Goal: Task Accomplishment & Management: Use online tool/utility

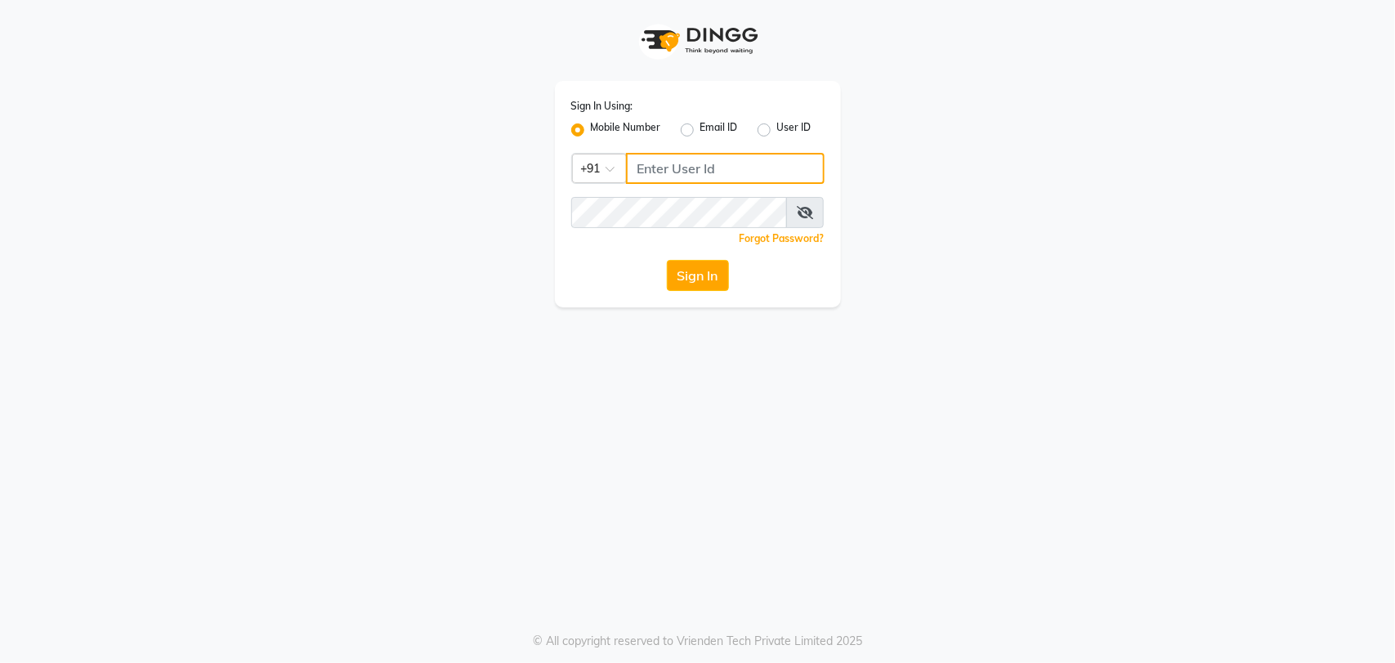
click at [784, 163] on input "Username" at bounding box center [725, 168] width 199 height 31
type input "9082966950"
click at [699, 278] on button "Sign In" at bounding box center [698, 275] width 62 height 31
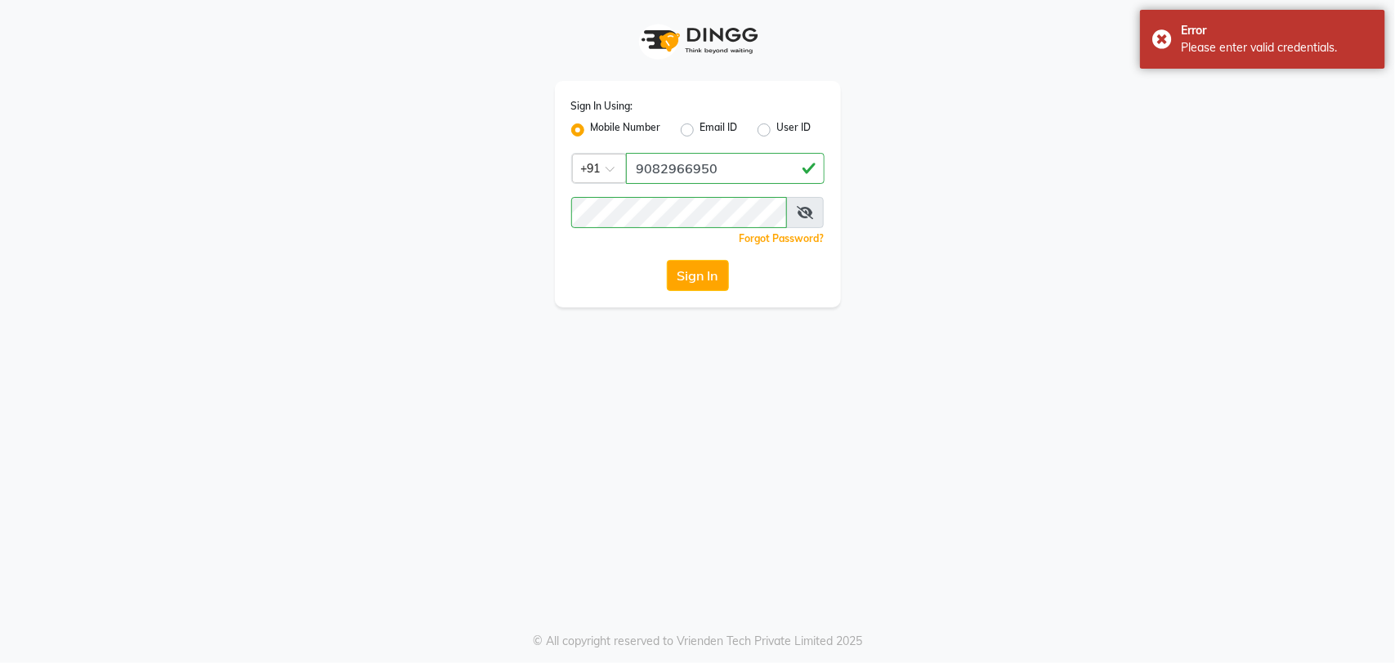
click at [810, 211] on icon at bounding box center [805, 212] width 16 height 13
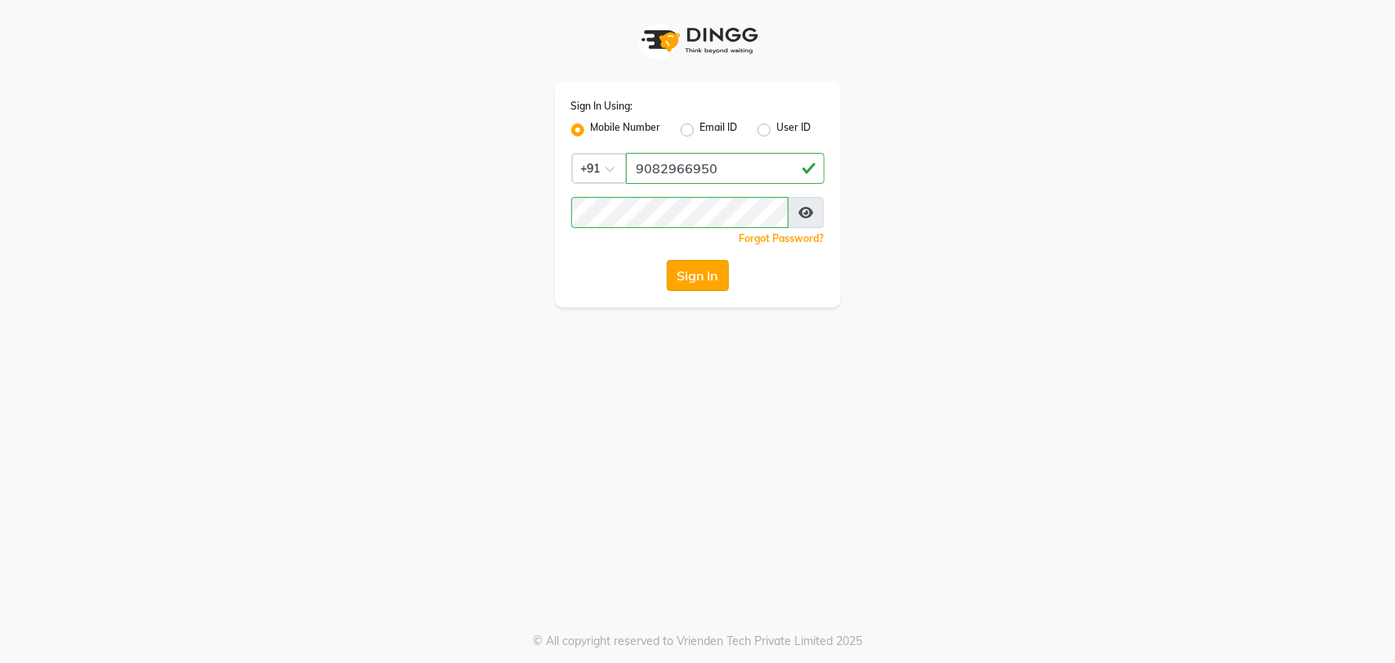
click at [696, 270] on button "Sign In" at bounding box center [698, 275] width 62 height 31
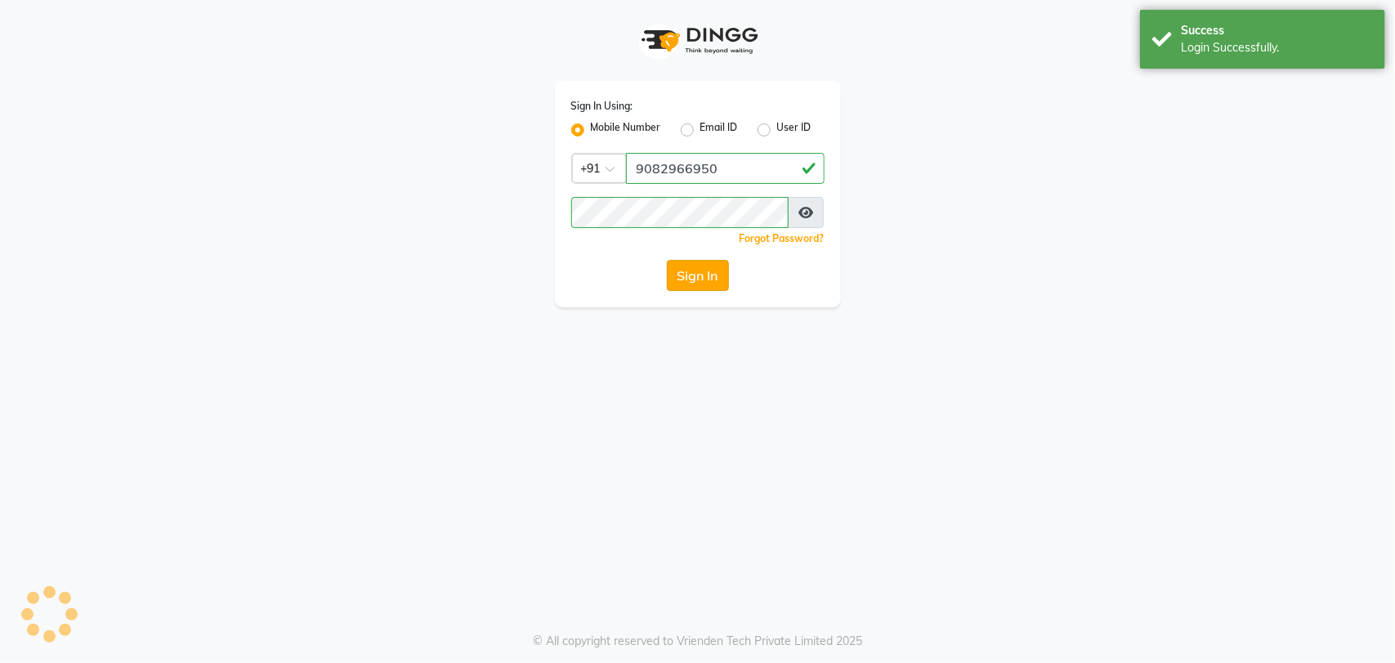
select select "7246"
select select "service"
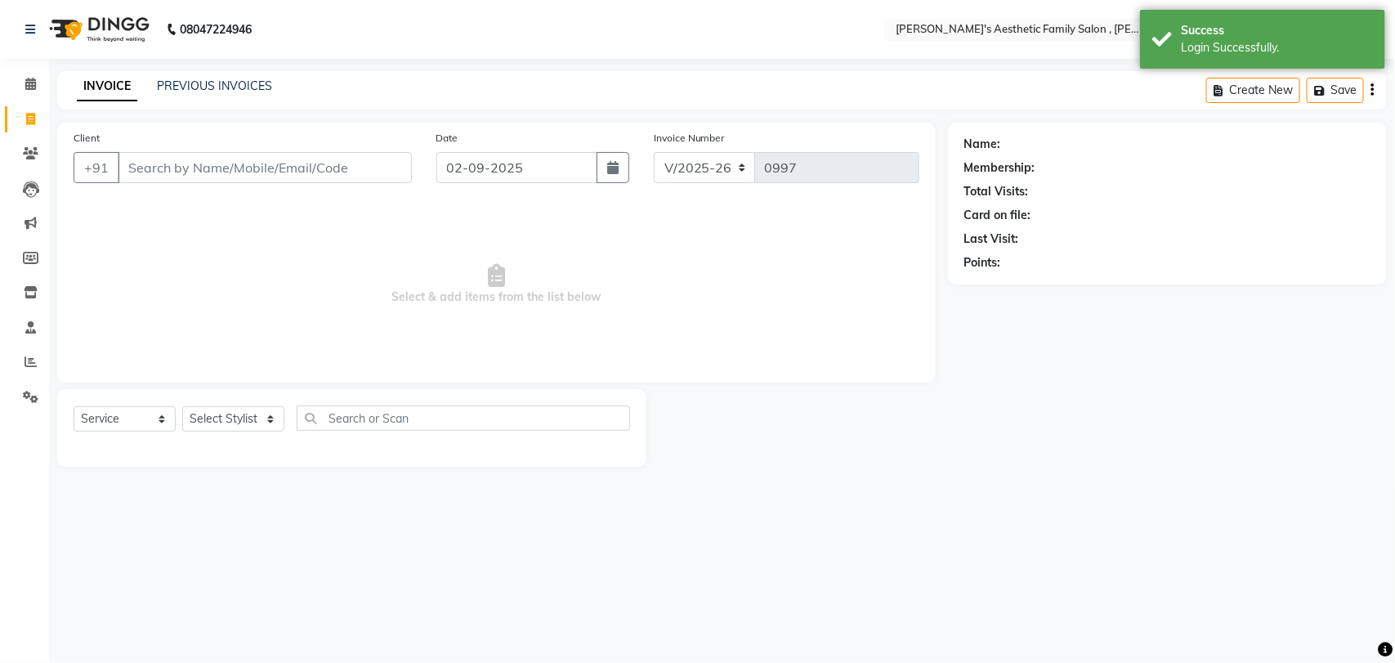
click at [237, 168] on input "Client" at bounding box center [265, 167] width 294 height 31
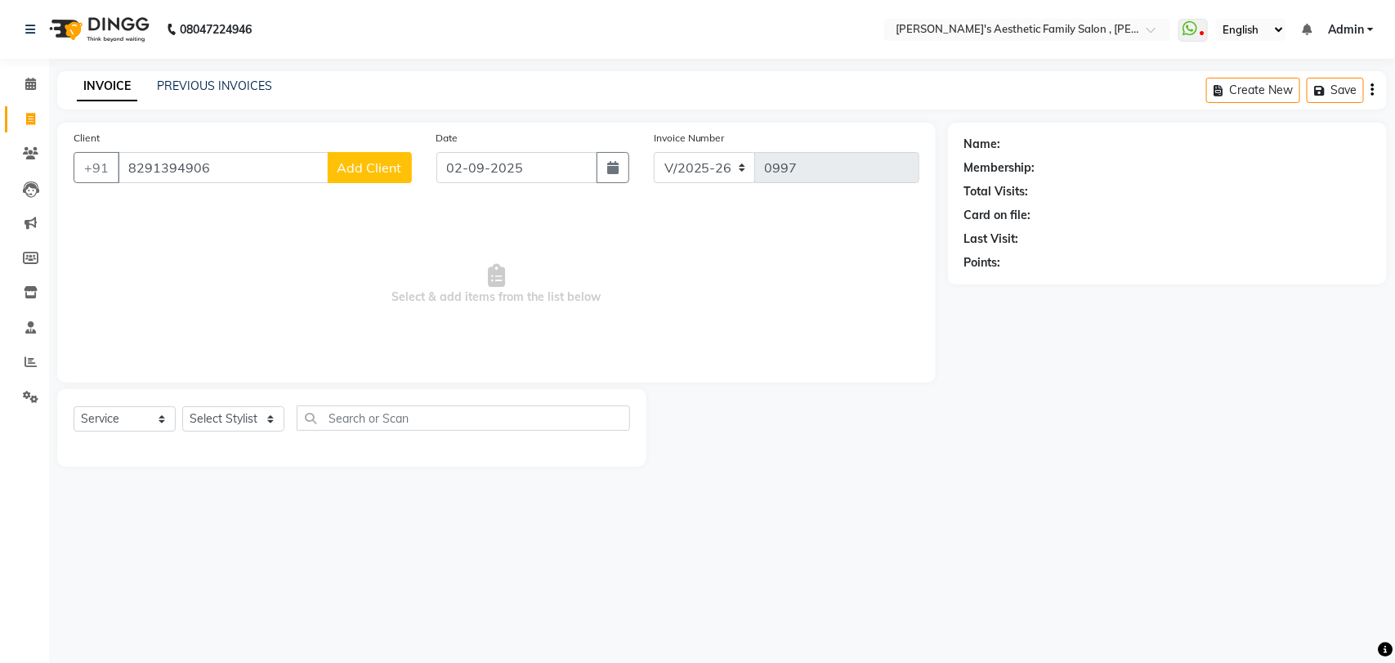
type input "8291394906"
click at [360, 174] on span "Add Client" at bounding box center [369, 167] width 65 height 16
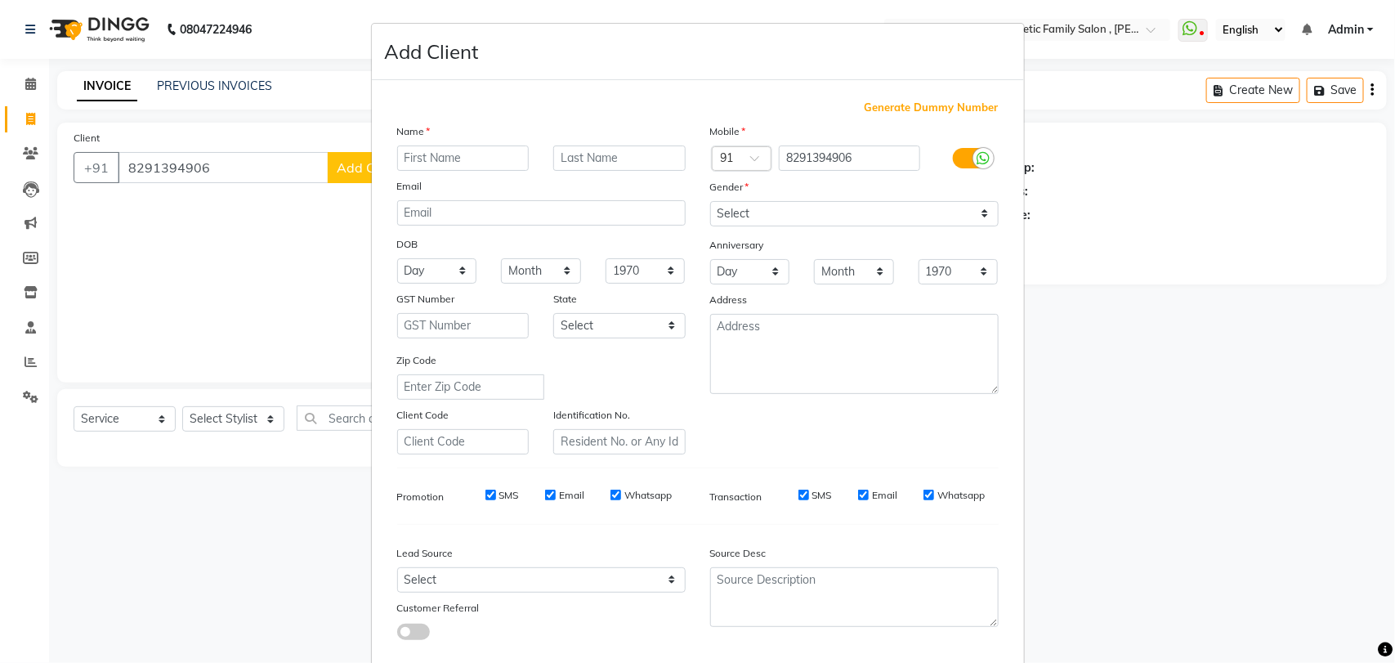
click at [360, 174] on ngb-modal-window "Add Client Generate Dummy Number Name Email DOB Day 01 02 03 04 05 06 07 08 09 …" at bounding box center [697, 331] width 1395 height 663
click at [438, 161] on input "text" at bounding box center [463, 157] width 132 height 25
type input "kiran"
click at [1373, 570] on ngb-modal-window "Add Client Generate Dummy Number Name kiran Email DOB Day 01 02 03 04 05 06 07 …" at bounding box center [697, 331] width 1395 height 663
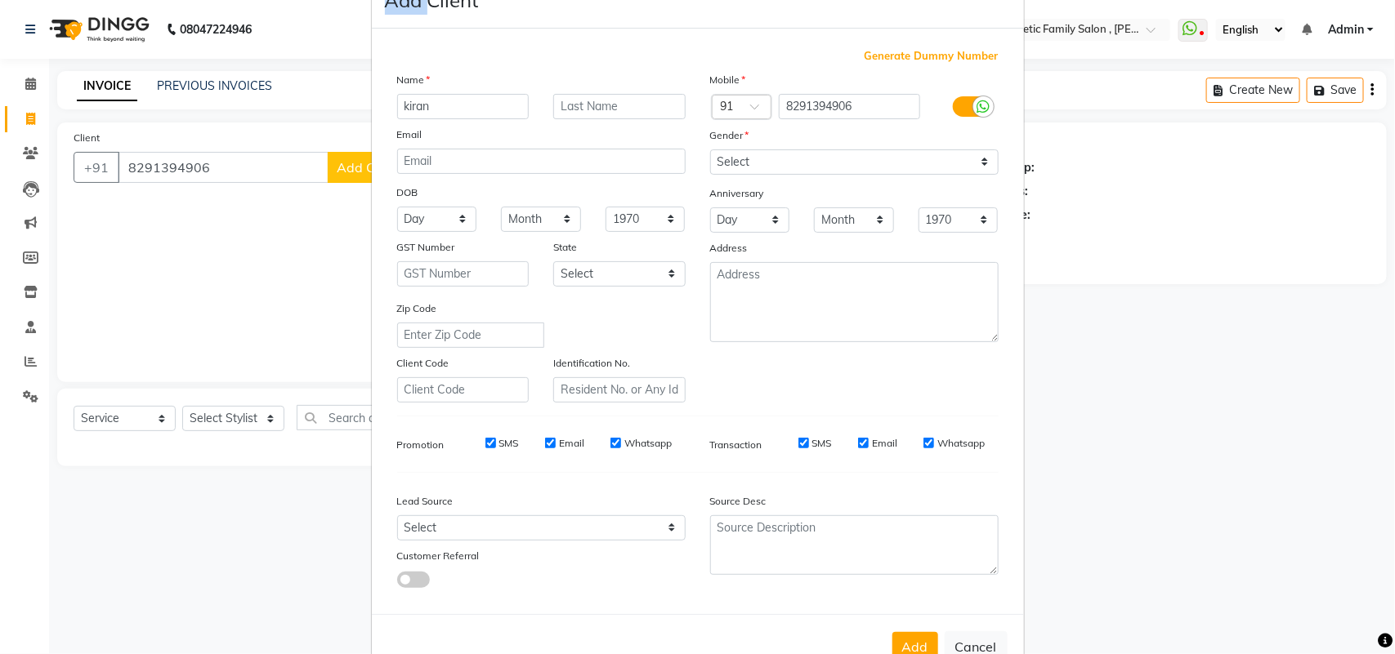
scroll to position [94, 0]
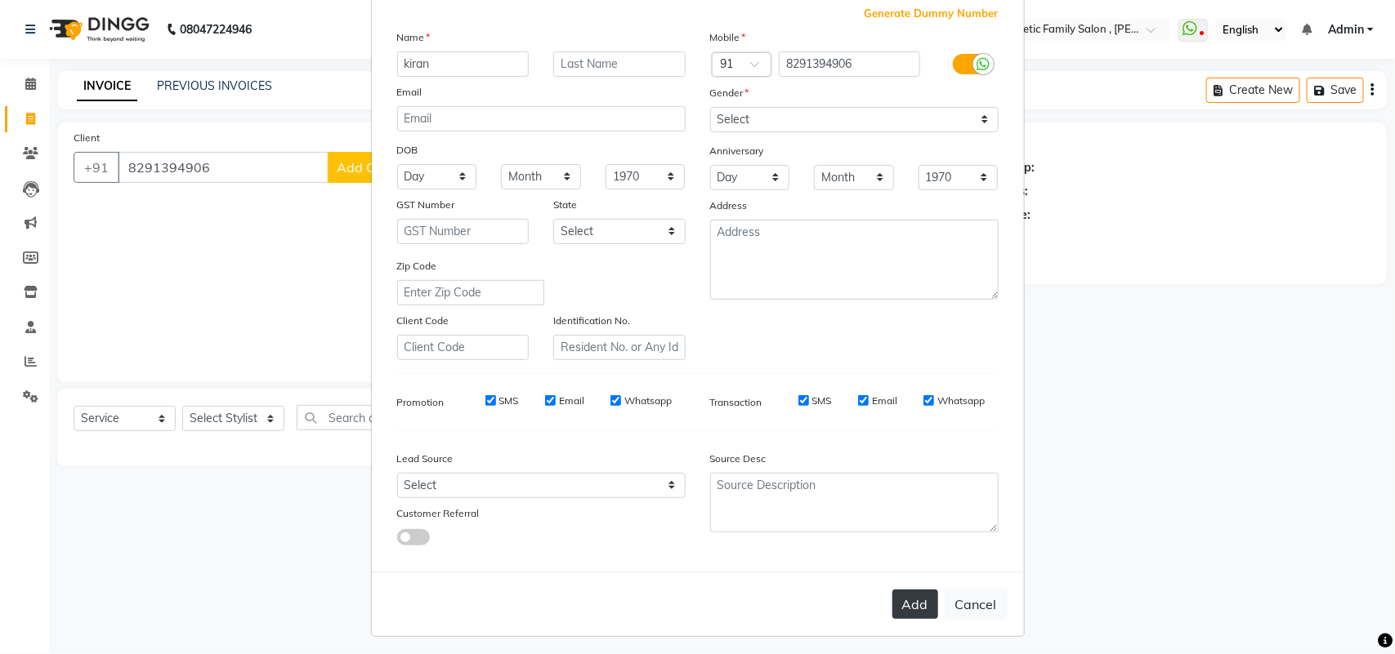
click at [907, 601] on button "Add" at bounding box center [915, 604] width 46 height 29
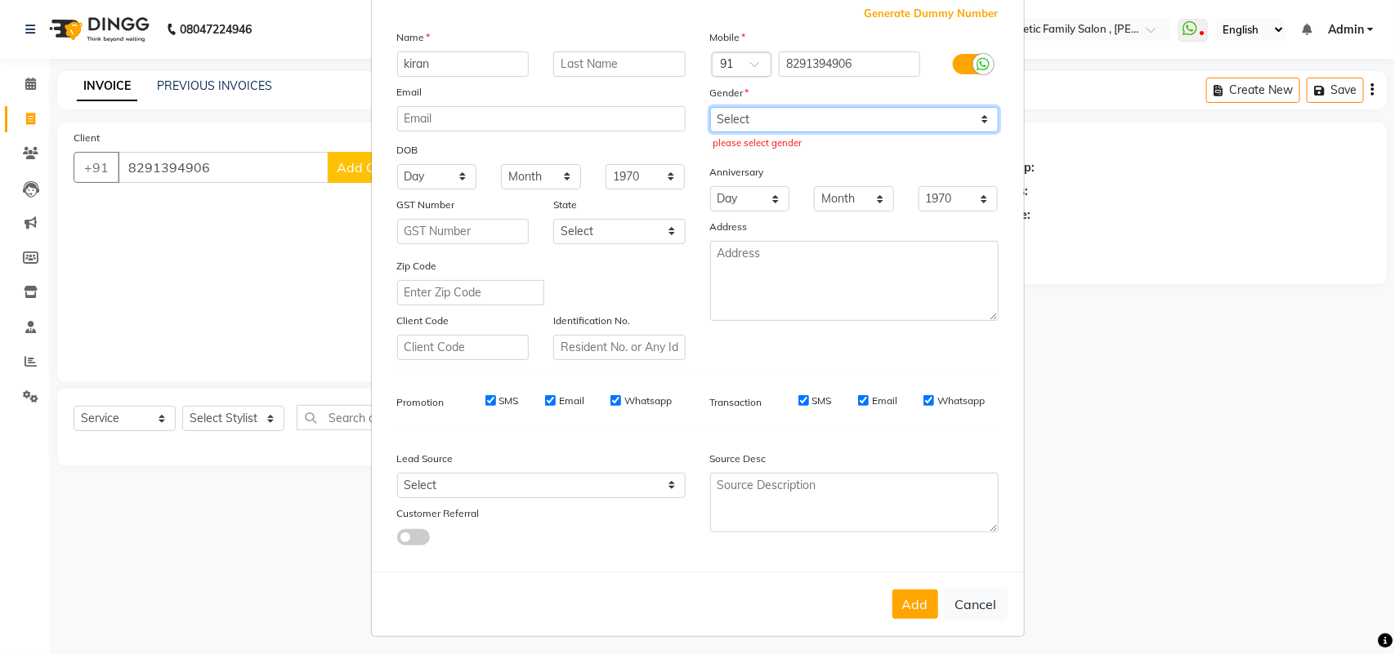
click at [977, 118] on select "Select [DEMOGRAPHIC_DATA] [DEMOGRAPHIC_DATA] Other Prefer Not To Say" at bounding box center [854, 119] width 288 height 25
select select "[DEMOGRAPHIC_DATA]"
click at [710, 107] on select "Select [DEMOGRAPHIC_DATA] [DEMOGRAPHIC_DATA] Other Prefer Not To Say" at bounding box center [854, 119] width 288 height 25
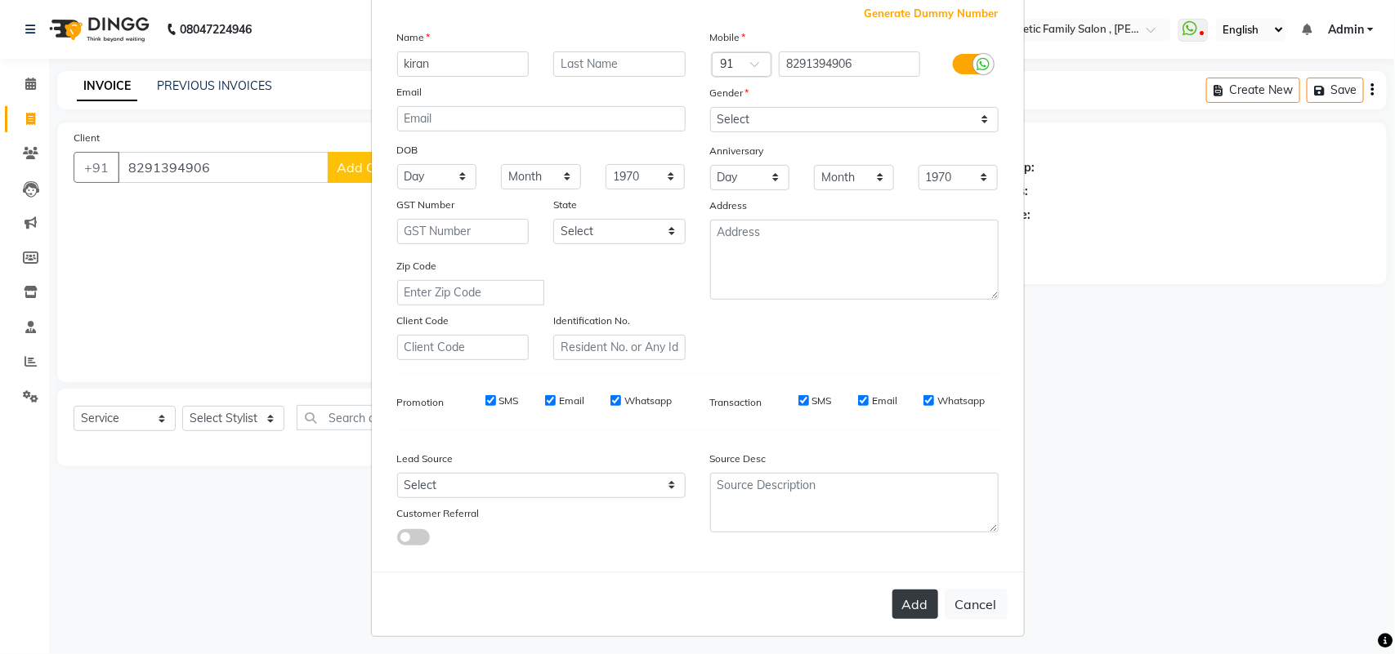
click at [893, 597] on button "Add" at bounding box center [915, 604] width 46 height 29
select select
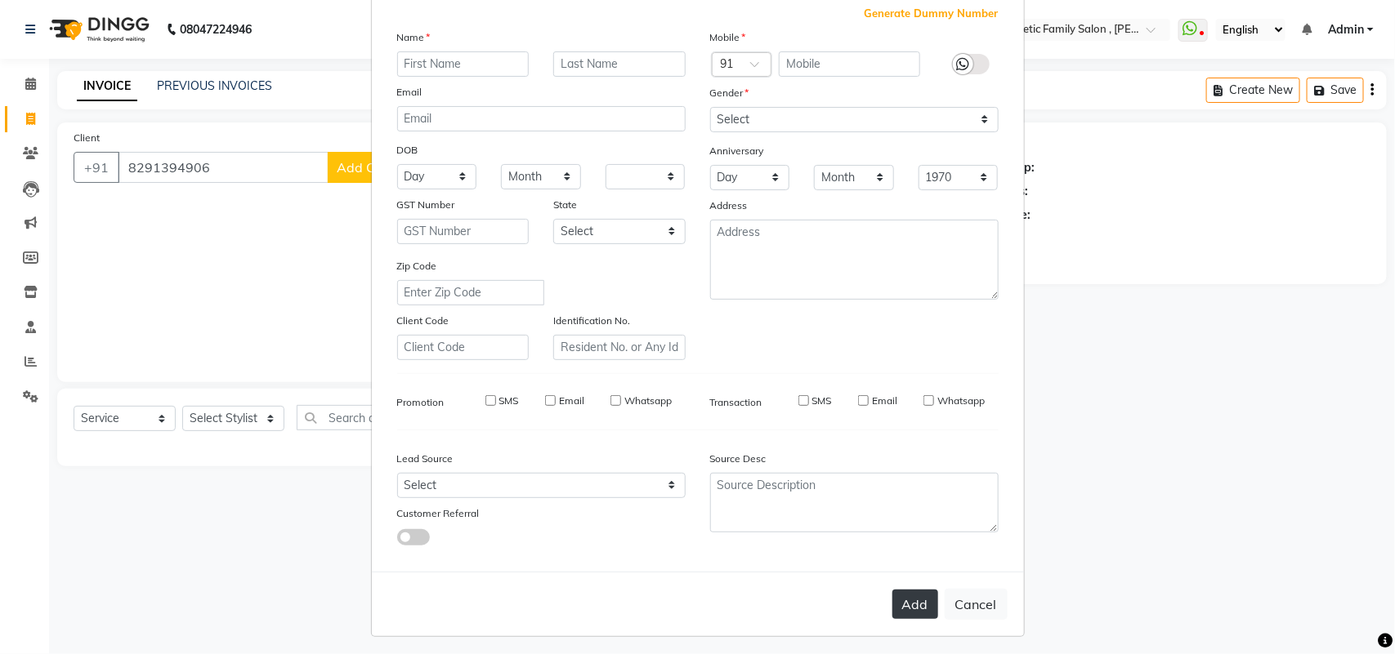
select select
checkbox input "false"
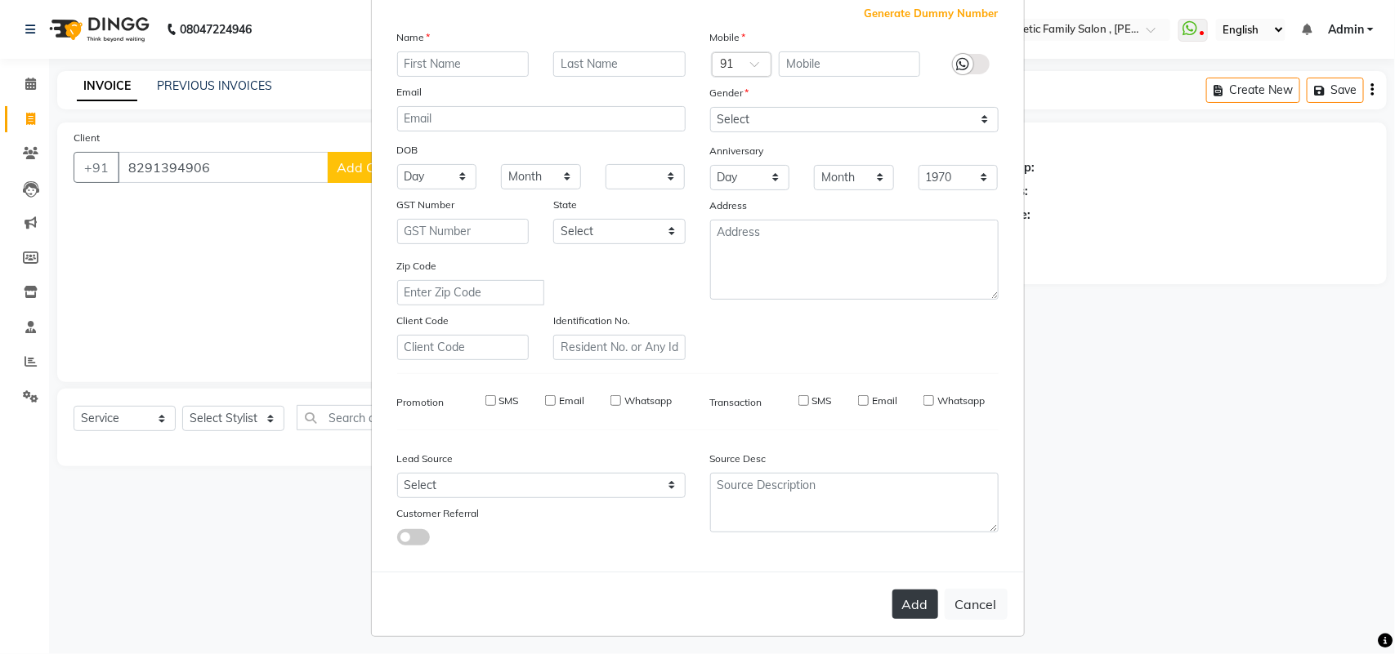
checkbox input "false"
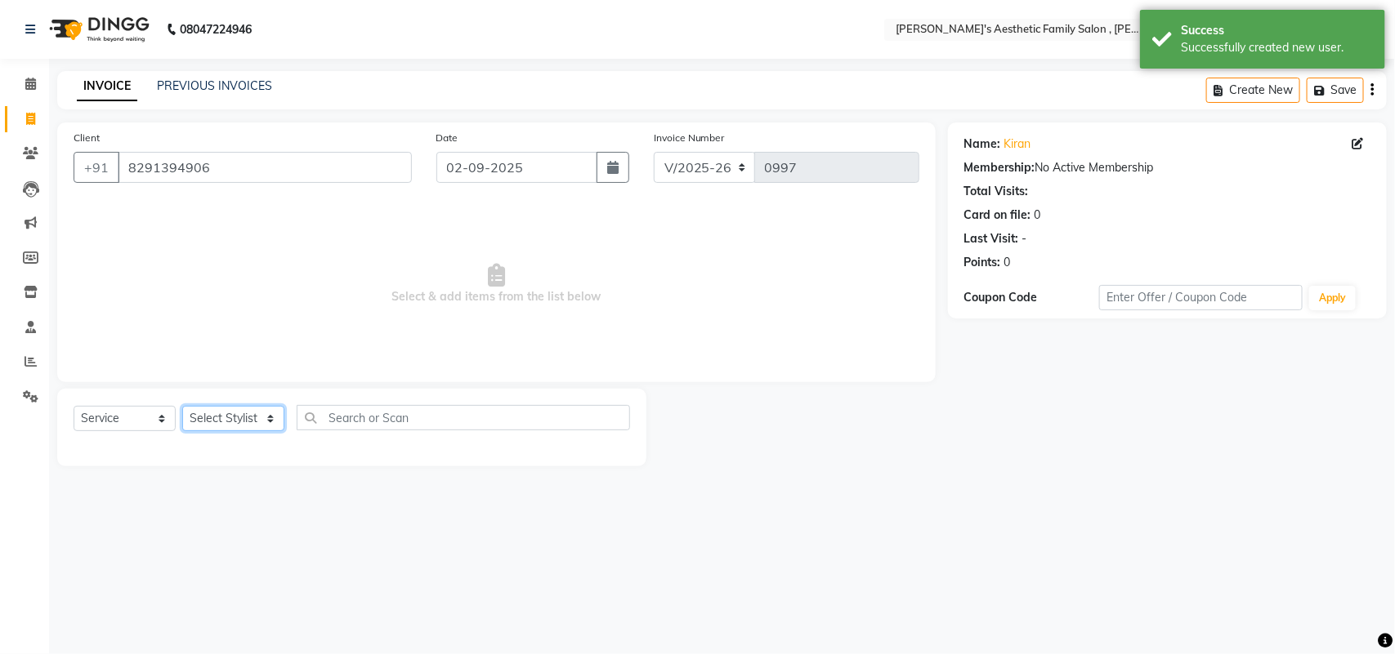
click at [270, 419] on select "Select Stylist aarti mam(owner) kaif sahakib [PERSON_NAME] [PERSON_NAME] [PERSO…" at bounding box center [233, 418] width 102 height 25
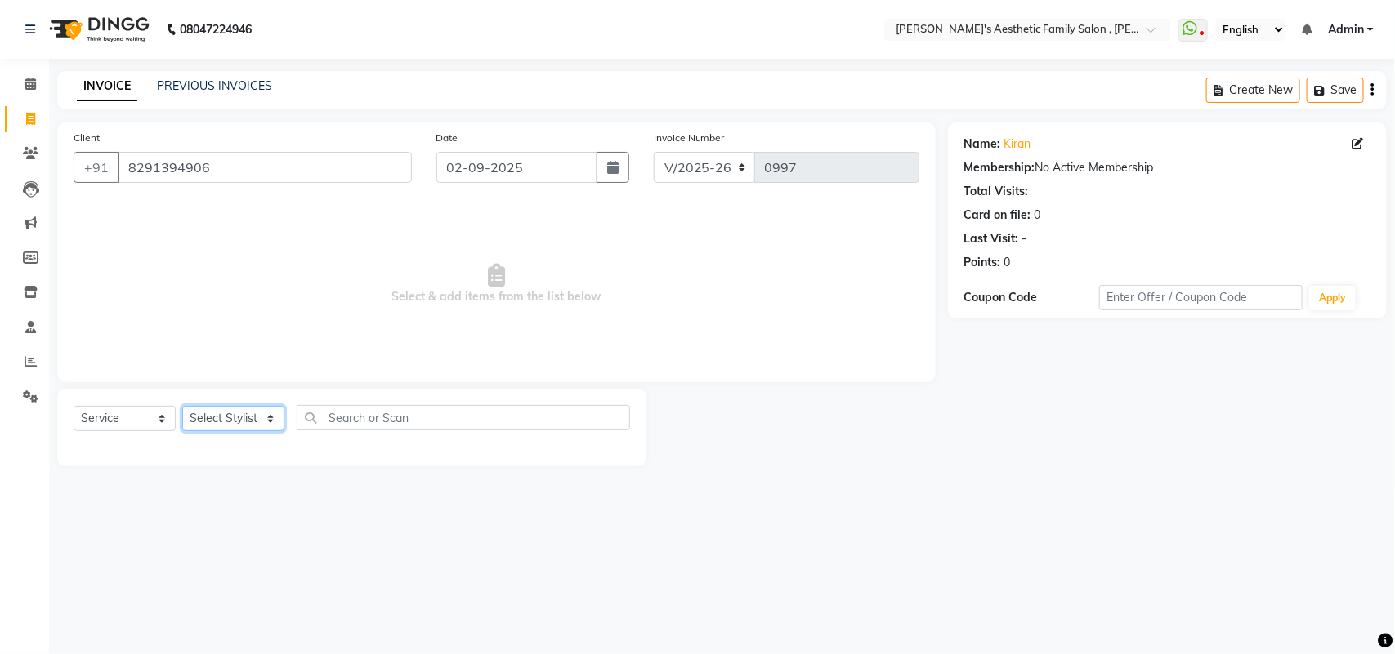
select select "89788"
click at [182, 406] on select "Select Stylist aarti mam(owner) kaif sahakib [PERSON_NAME] [PERSON_NAME] [PERSO…" at bounding box center [233, 418] width 102 height 25
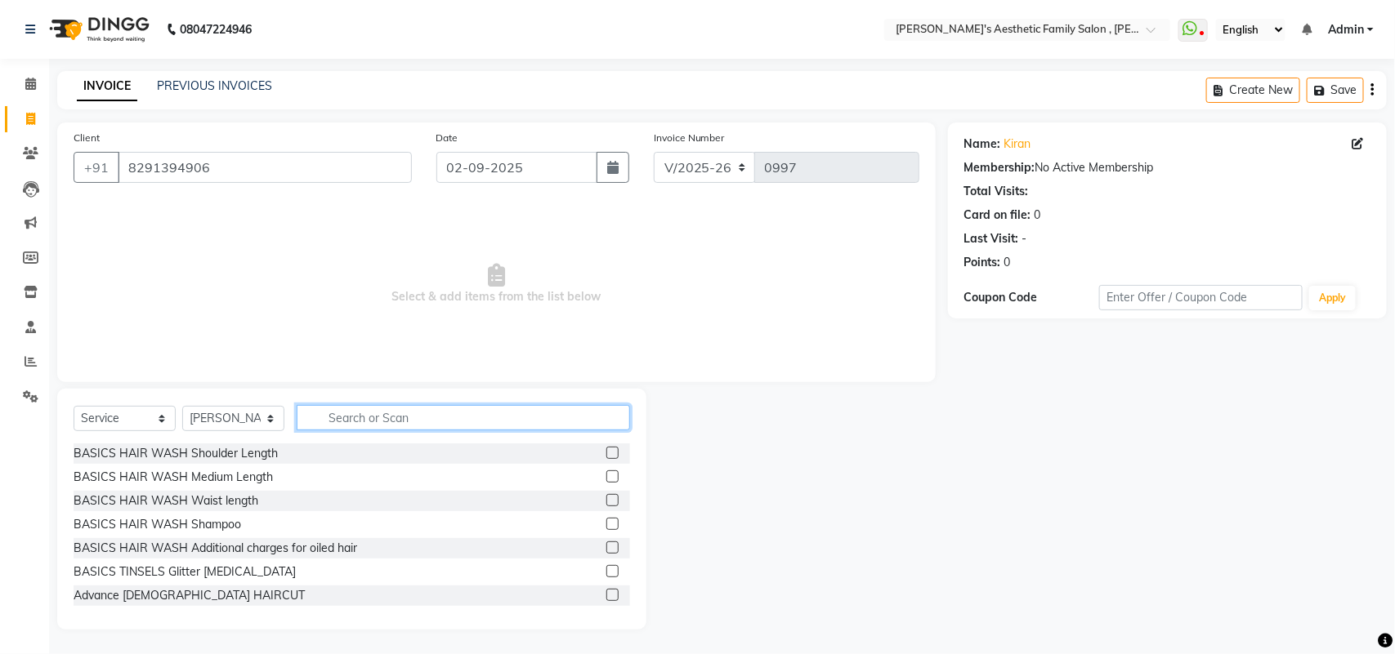
click at [451, 414] on input "text" at bounding box center [463, 417] width 333 height 25
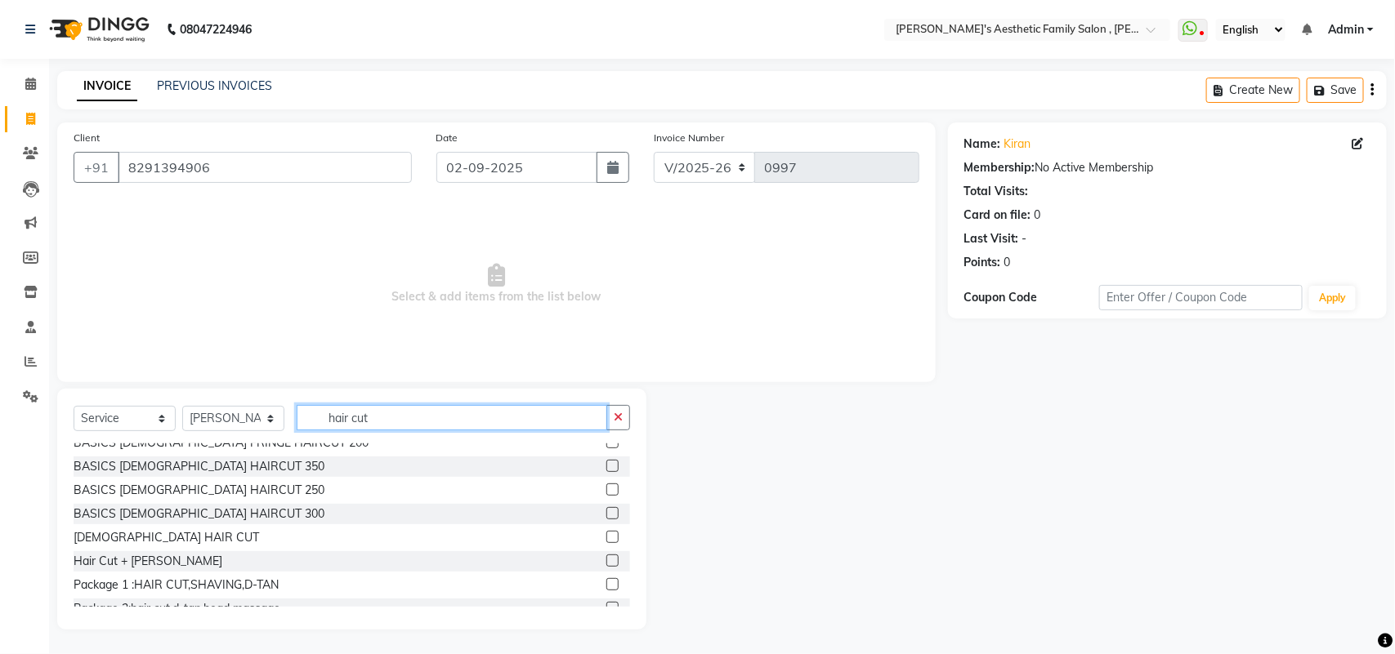
scroll to position [123, 0]
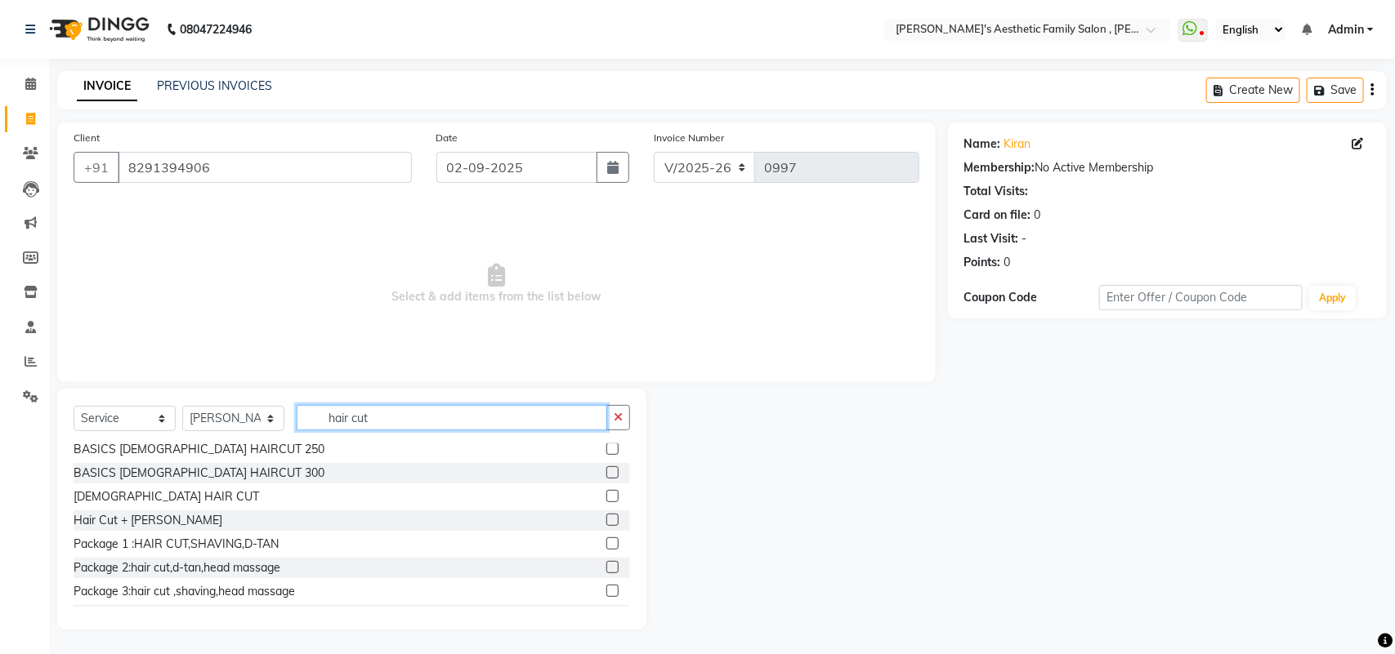
type input "hair cut"
click at [606, 516] on label at bounding box center [612, 520] width 12 height 12
click at [606, 516] on input "checkbox" at bounding box center [611, 521] width 11 height 11
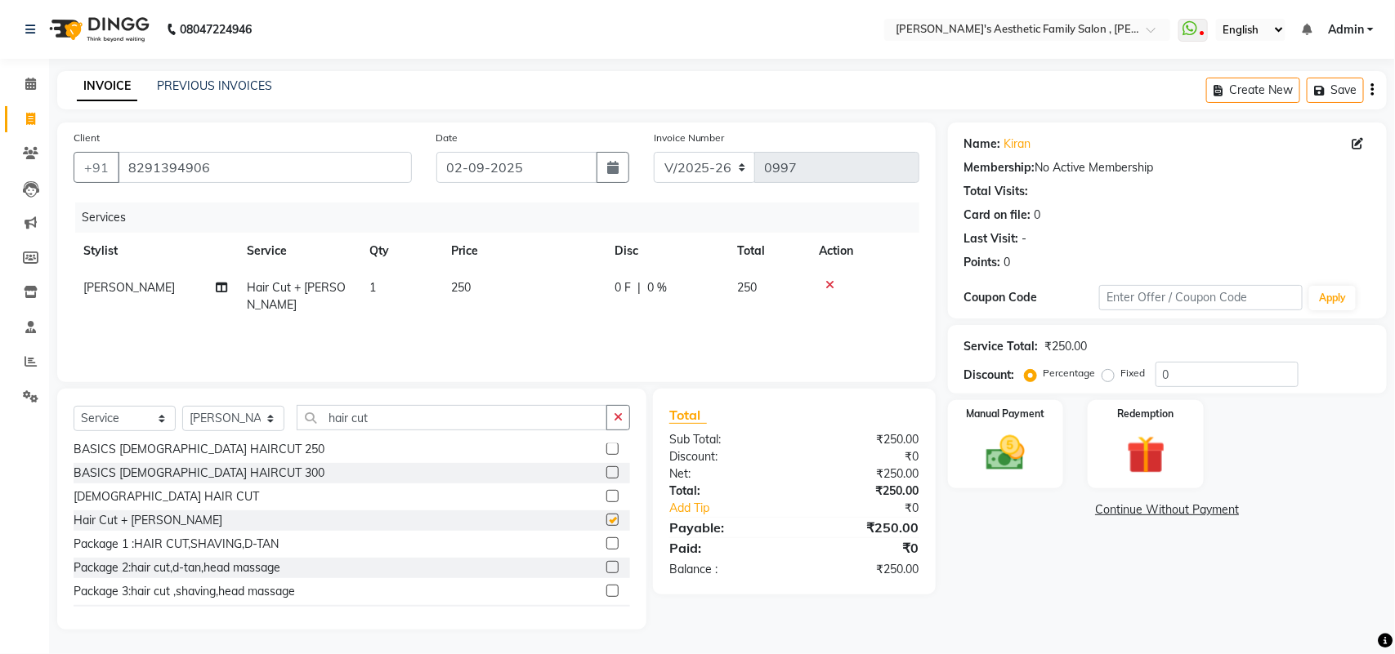
checkbox input "false"
click at [515, 411] on input "hair cut" at bounding box center [452, 417] width 310 height 25
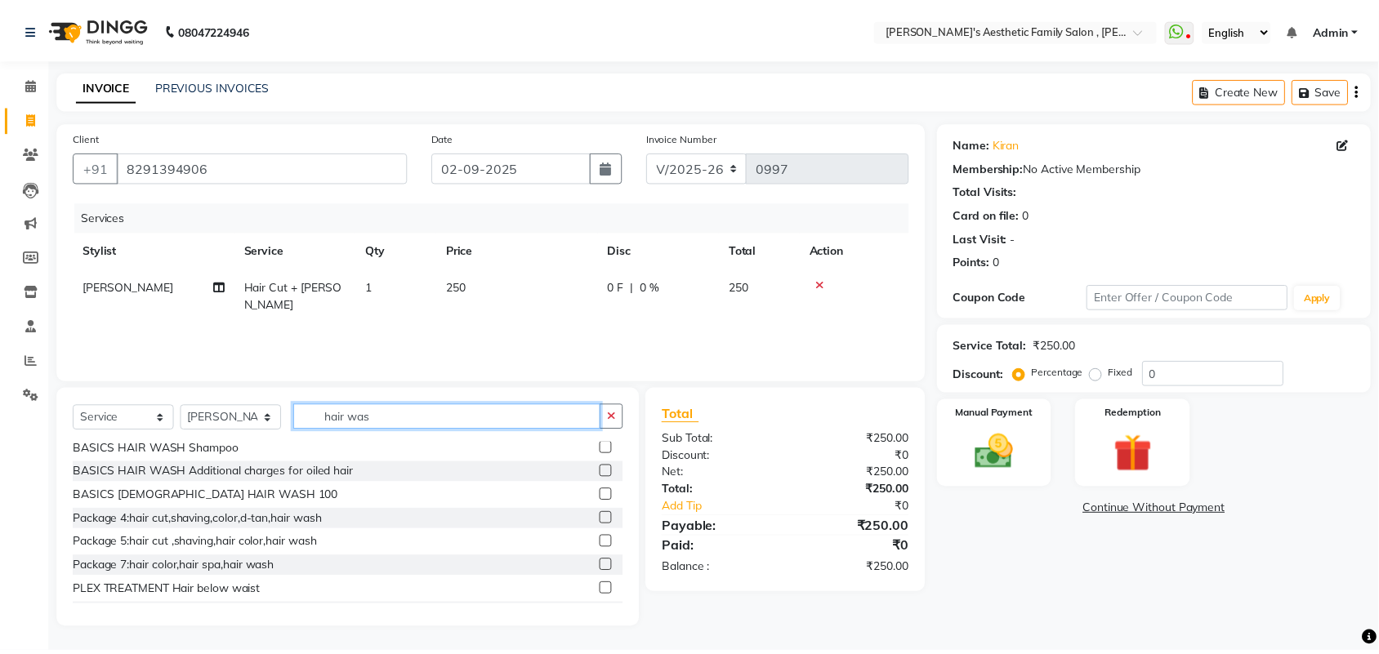
scroll to position [50, 0]
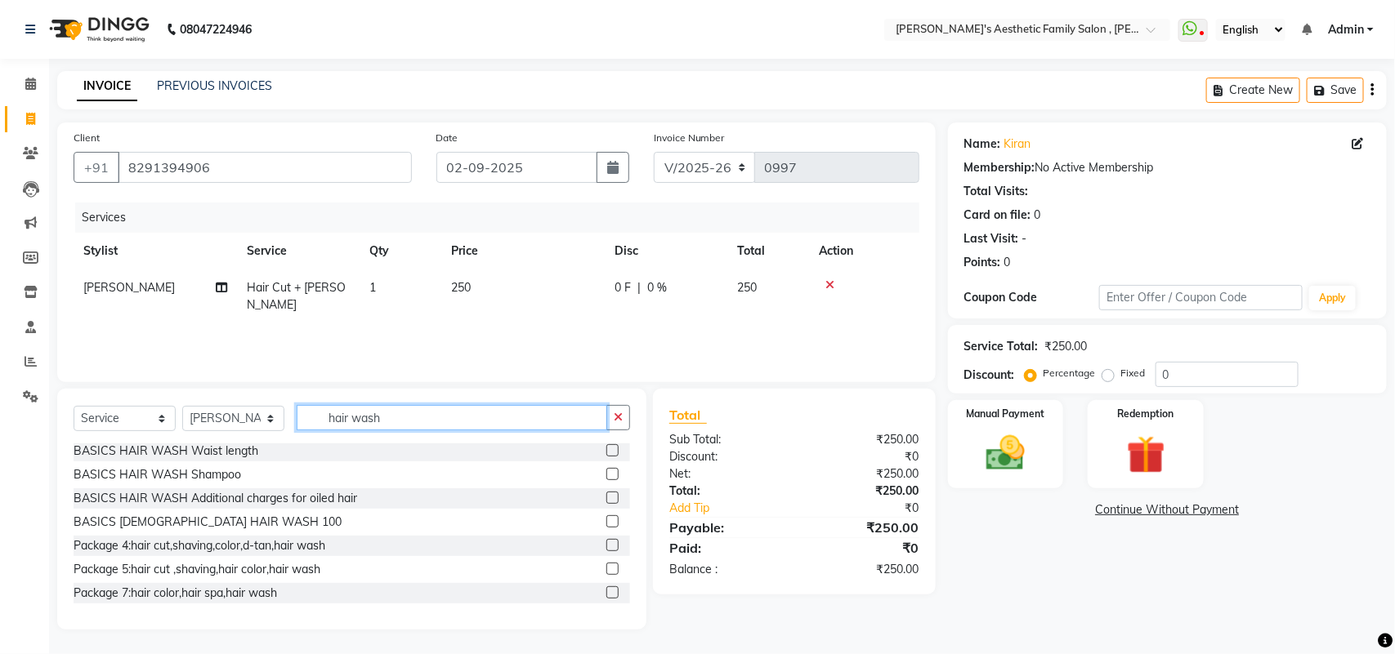
type input "hair wash"
click at [606, 471] on label at bounding box center [612, 474] width 12 height 12
click at [606, 471] on input "checkbox" at bounding box center [611, 475] width 11 height 11
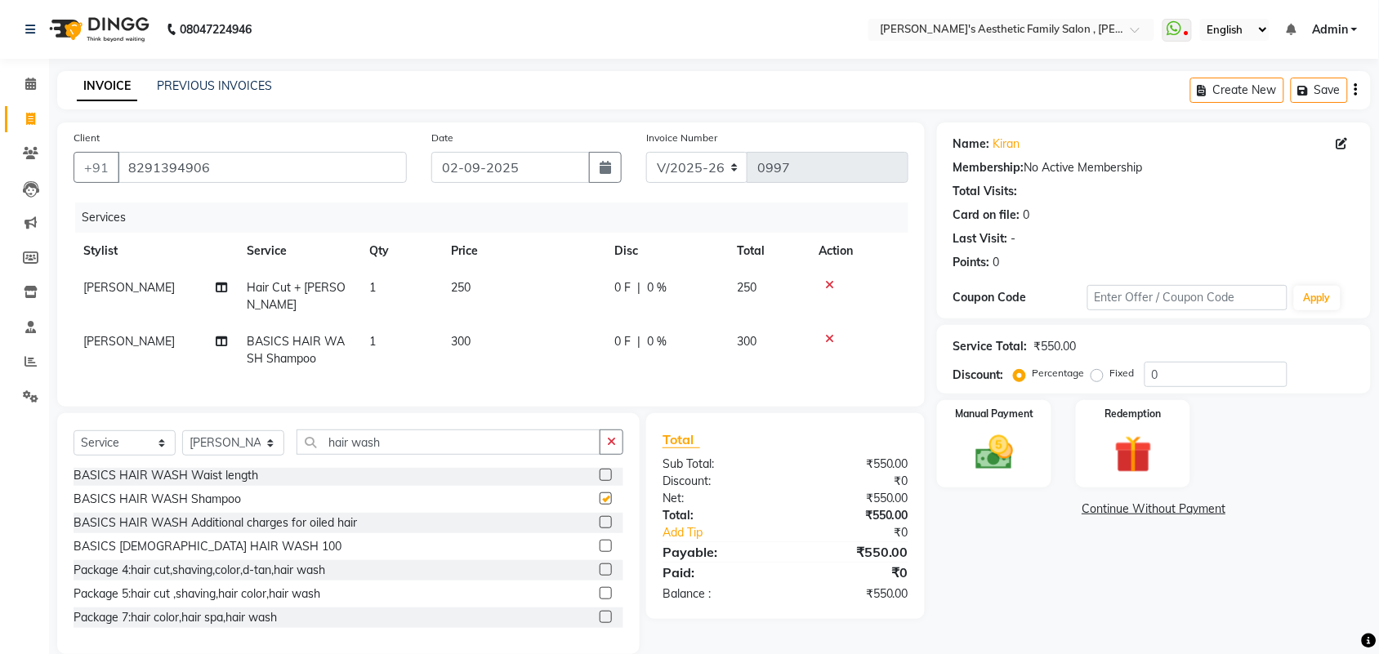
checkbox input "false"
click at [831, 333] on icon at bounding box center [829, 338] width 9 height 11
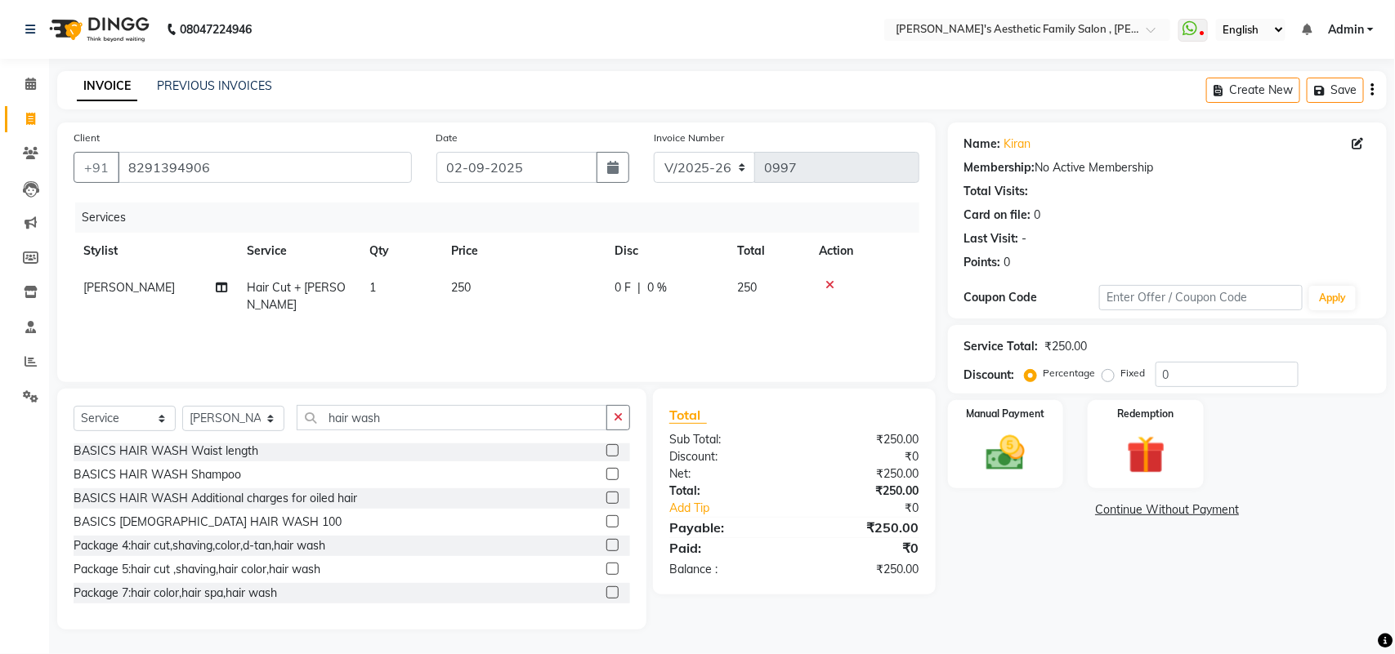
click at [606, 520] on label at bounding box center [612, 522] width 12 height 12
click at [606, 520] on input "checkbox" at bounding box center [611, 522] width 11 height 11
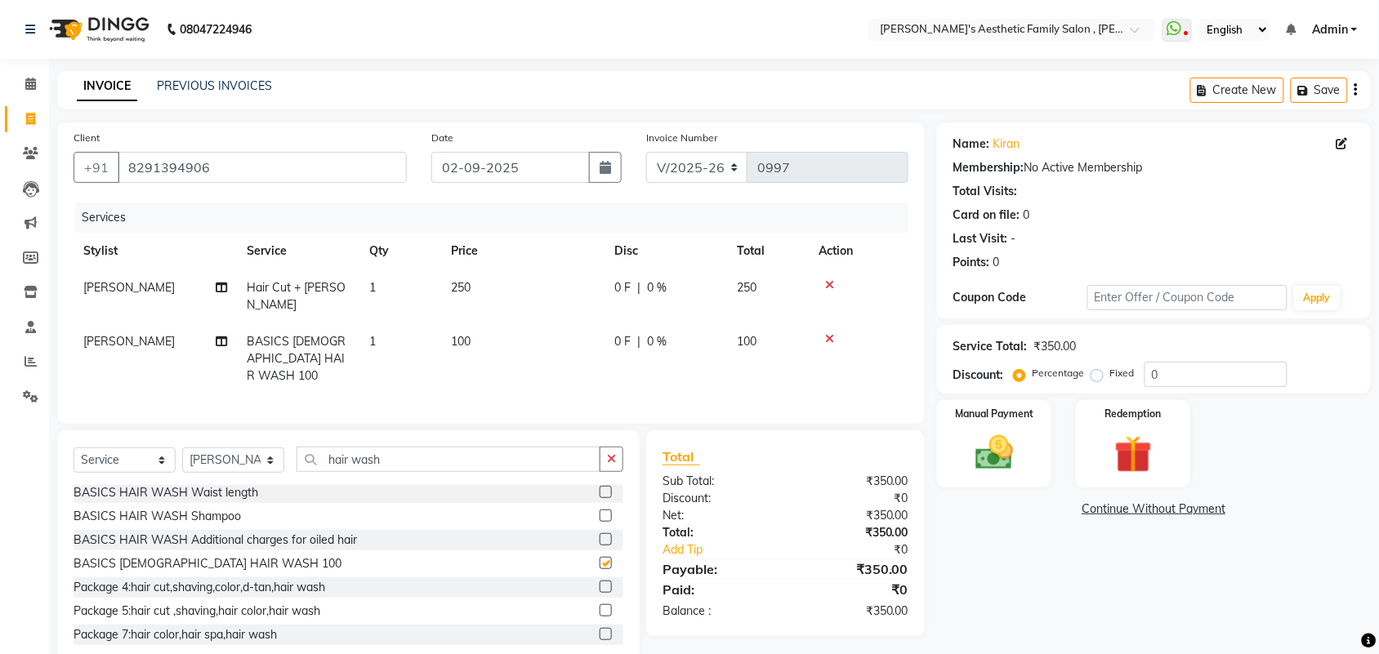
checkbox input "false"
click at [997, 458] on img at bounding box center [995, 453] width 64 height 45
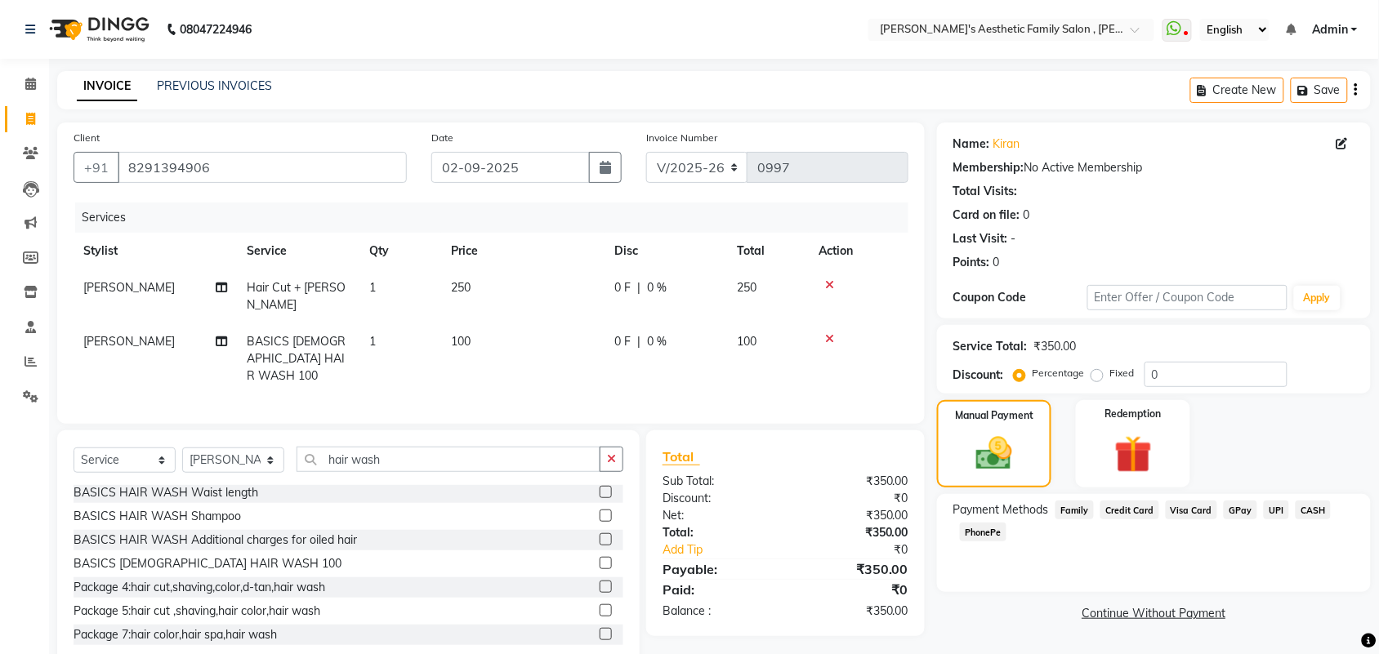
click at [1242, 507] on span "GPay" at bounding box center [1240, 510] width 33 height 19
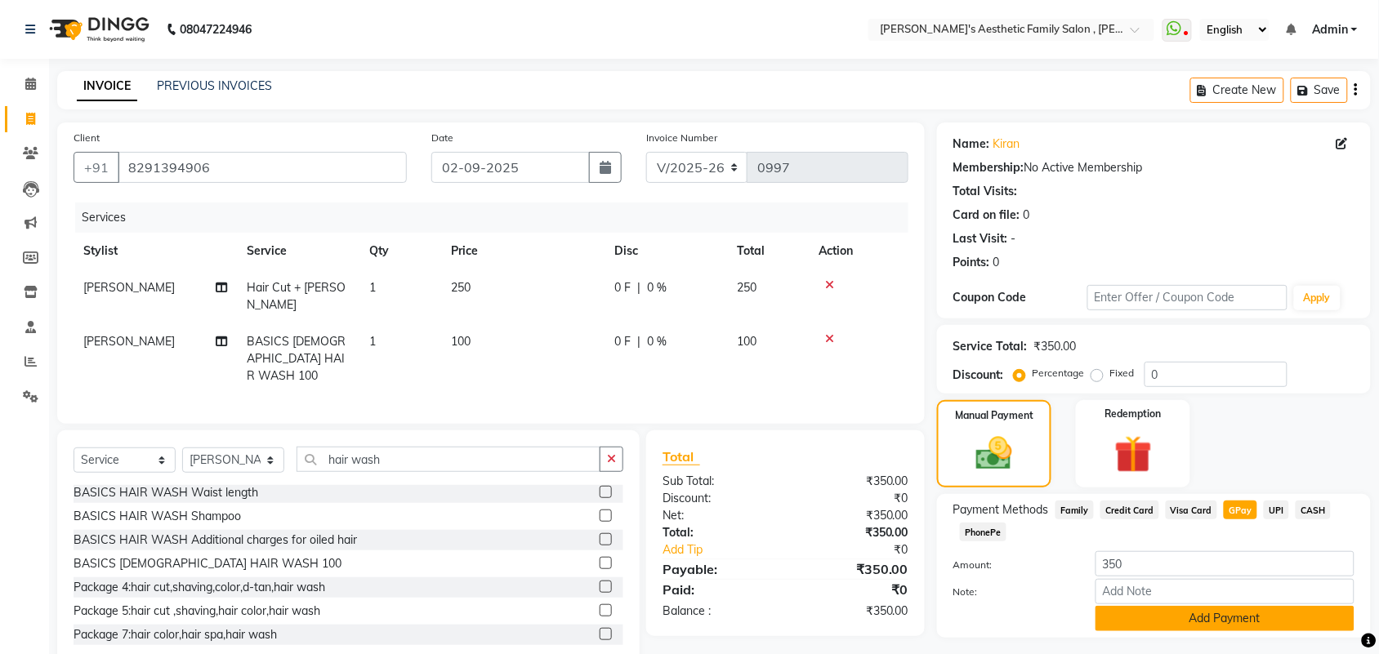
click at [1253, 615] on button "Add Payment" at bounding box center [1225, 618] width 259 height 25
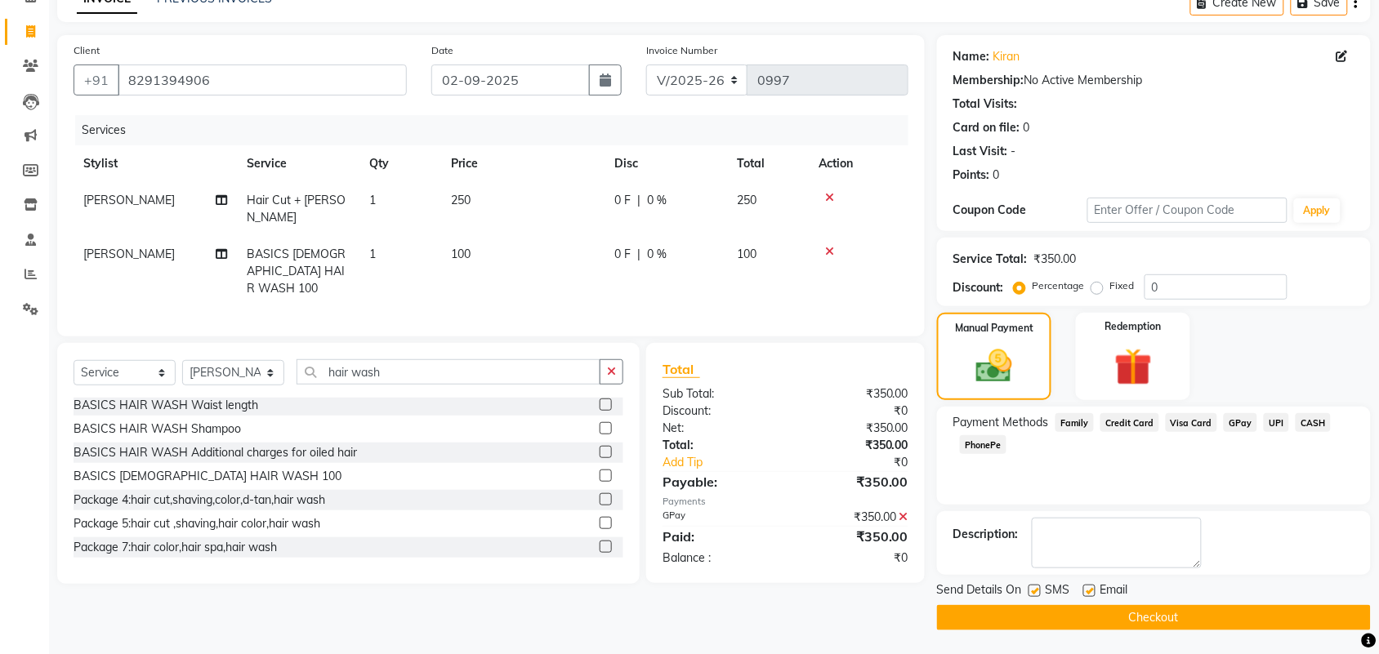
scroll to position [88, 0]
click at [1085, 589] on label at bounding box center [1089, 590] width 12 height 12
click at [1085, 589] on input "checkbox" at bounding box center [1088, 591] width 11 height 11
checkbox input "false"
click at [1136, 614] on button "Checkout" at bounding box center [1154, 617] width 434 height 25
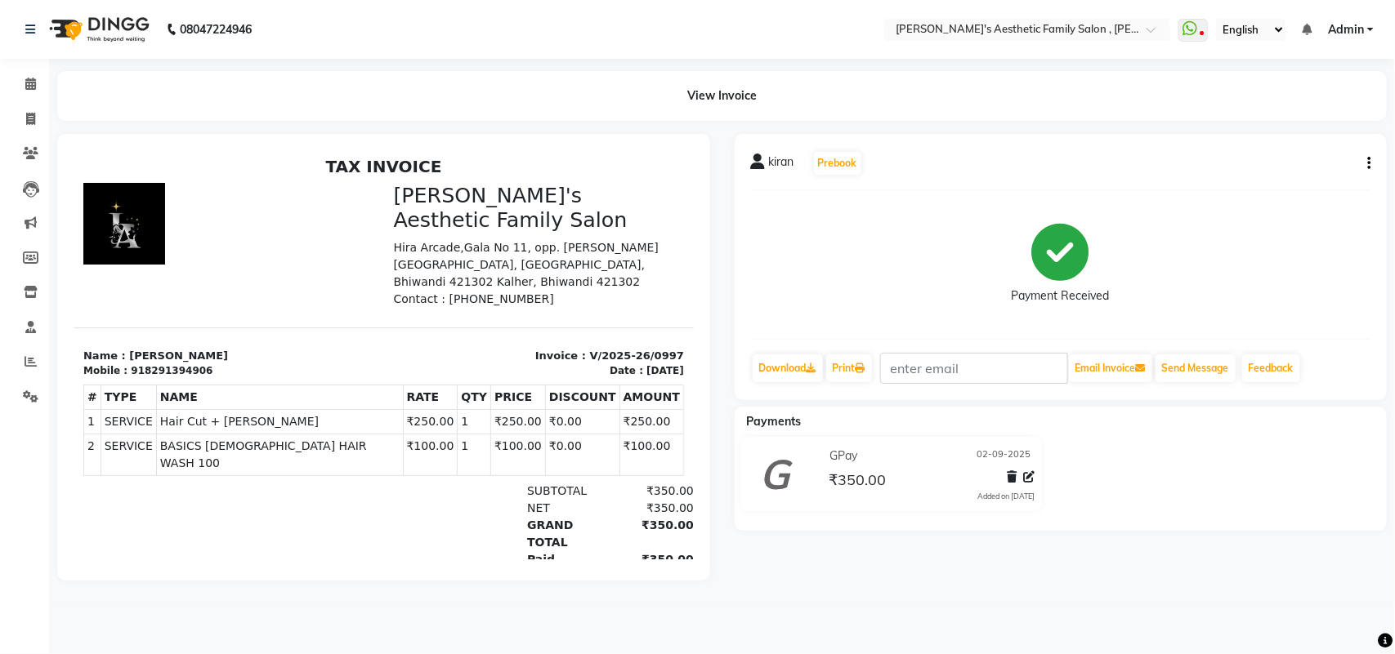
select select "service"
